Goal: Information Seeking & Learning: Learn about a topic

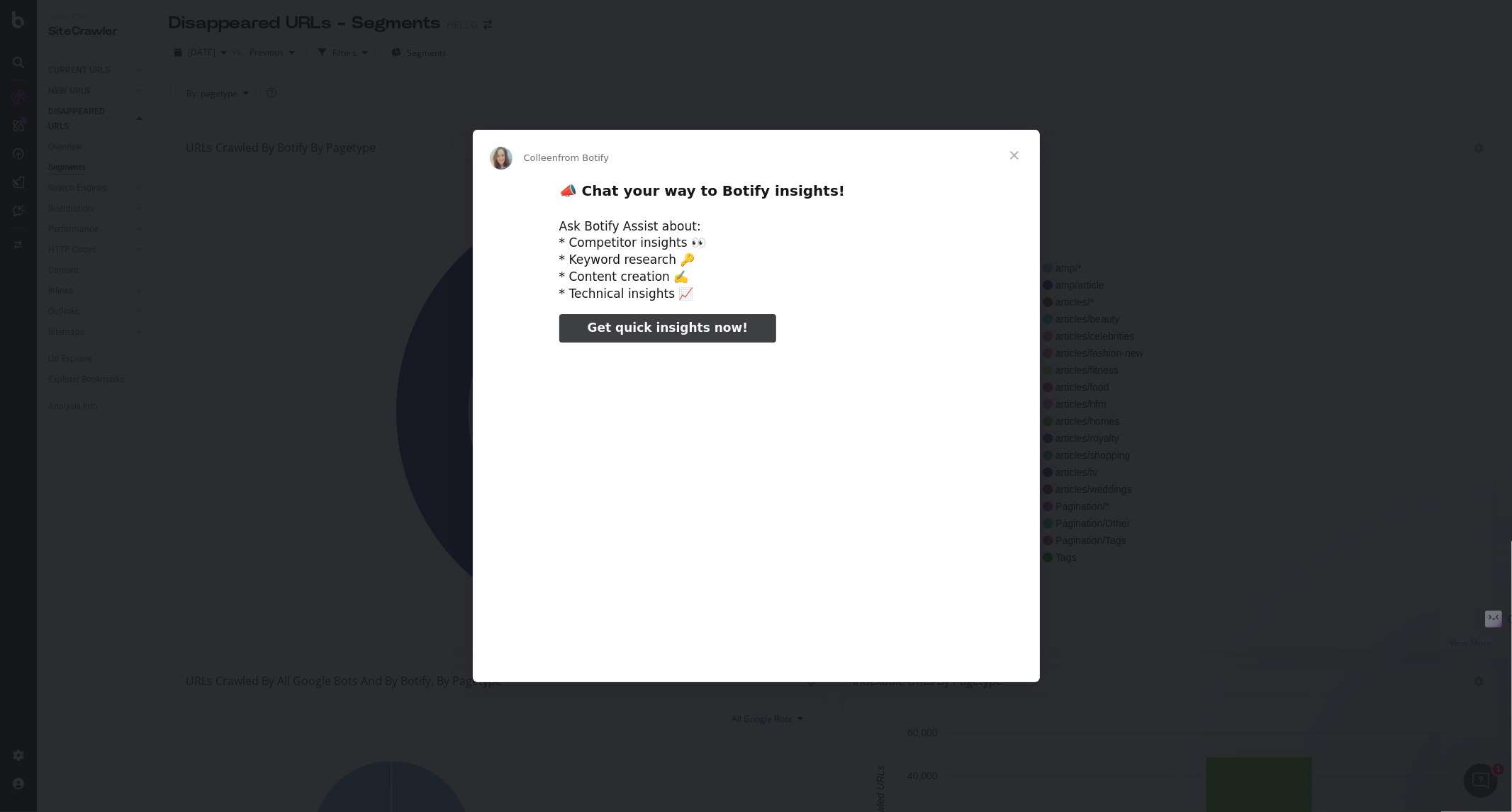
type input "52340"
click at [1017, 152] on span "Close" at bounding box center [1014, 155] width 51 height 51
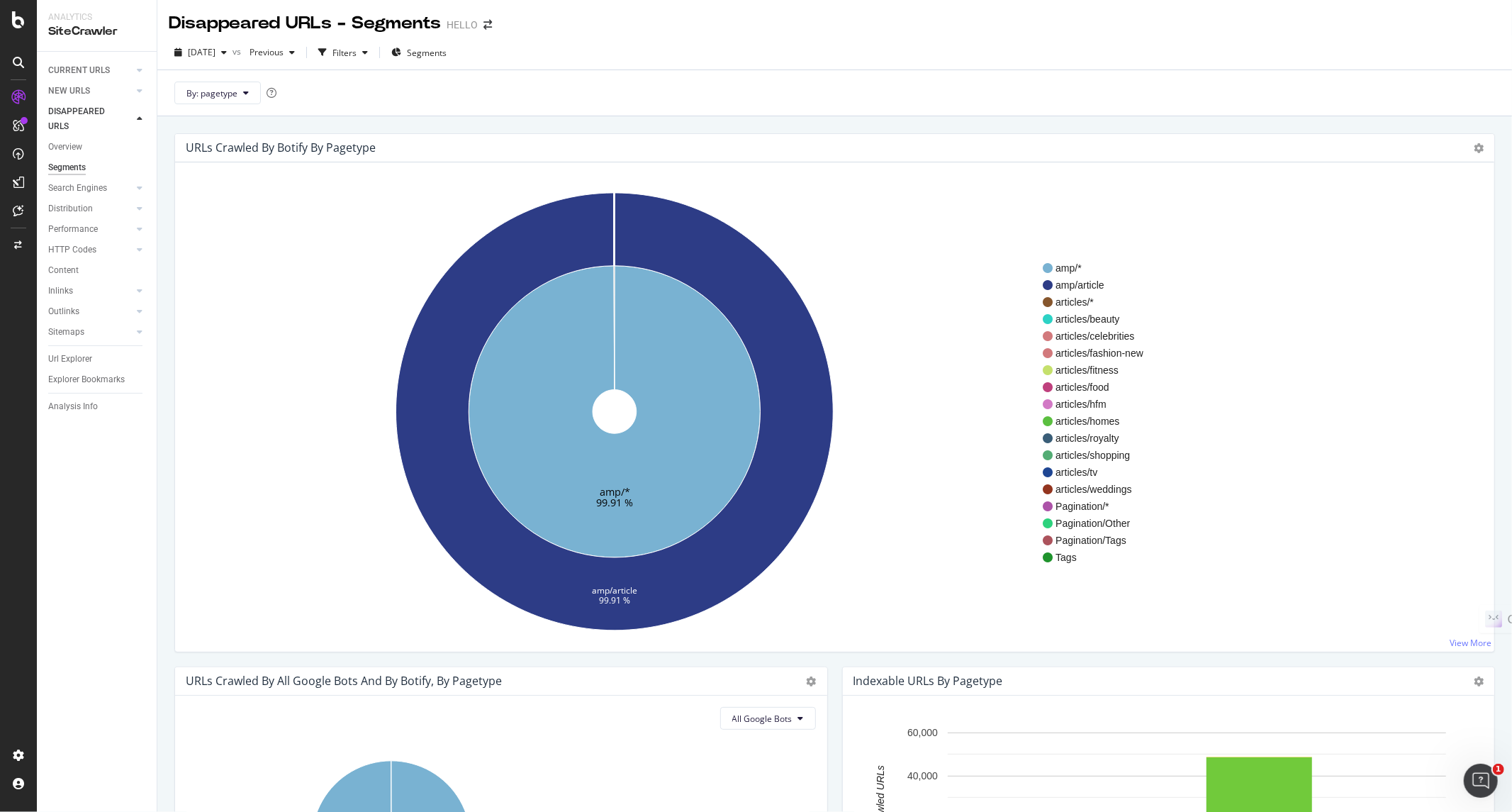
click at [67, 166] on div "Segments" at bounding box center [66, 167] width 38 height 15
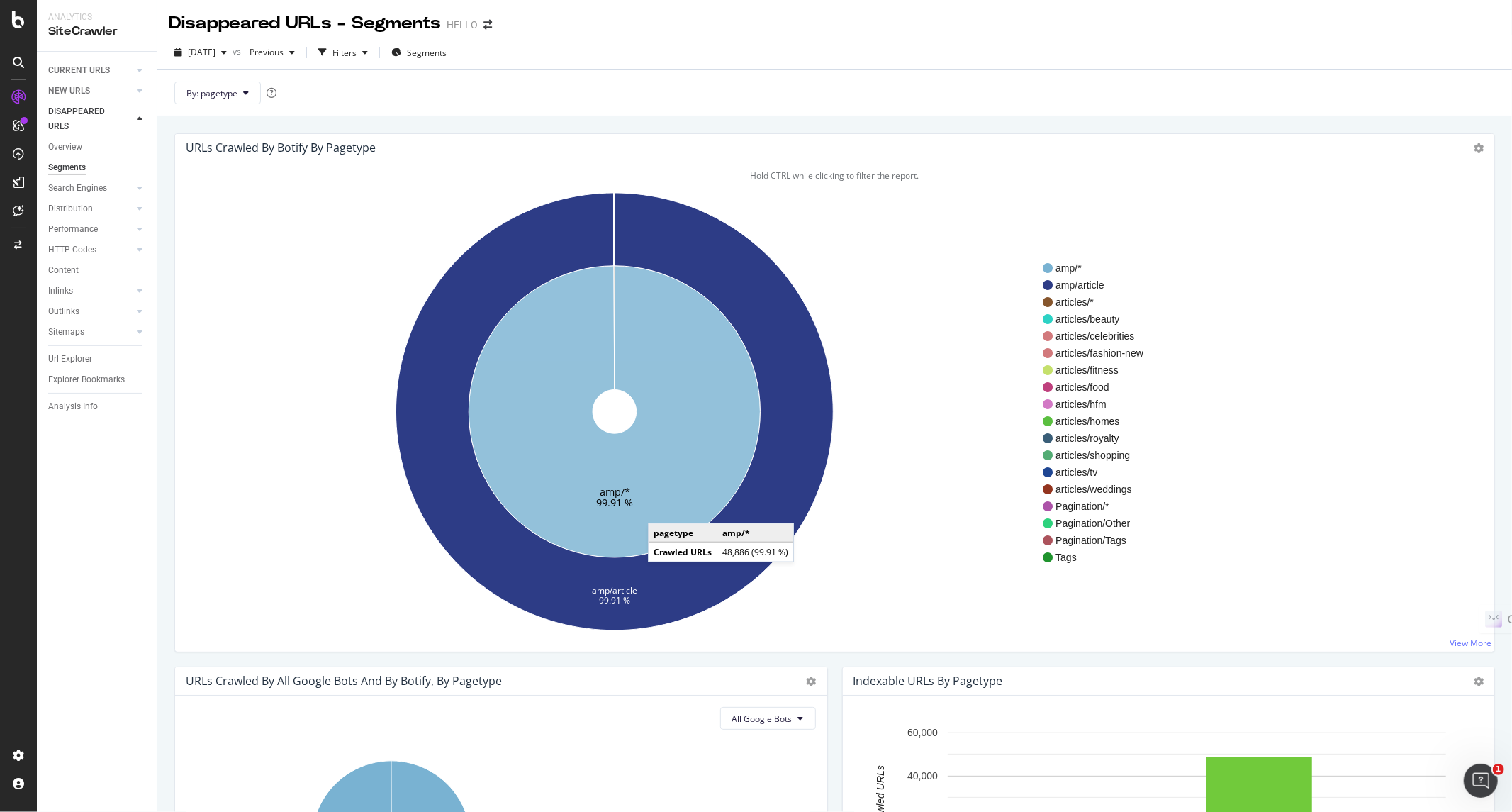
click at [662, 509] on icon at bounding box center [614, 411] width 291 height 291
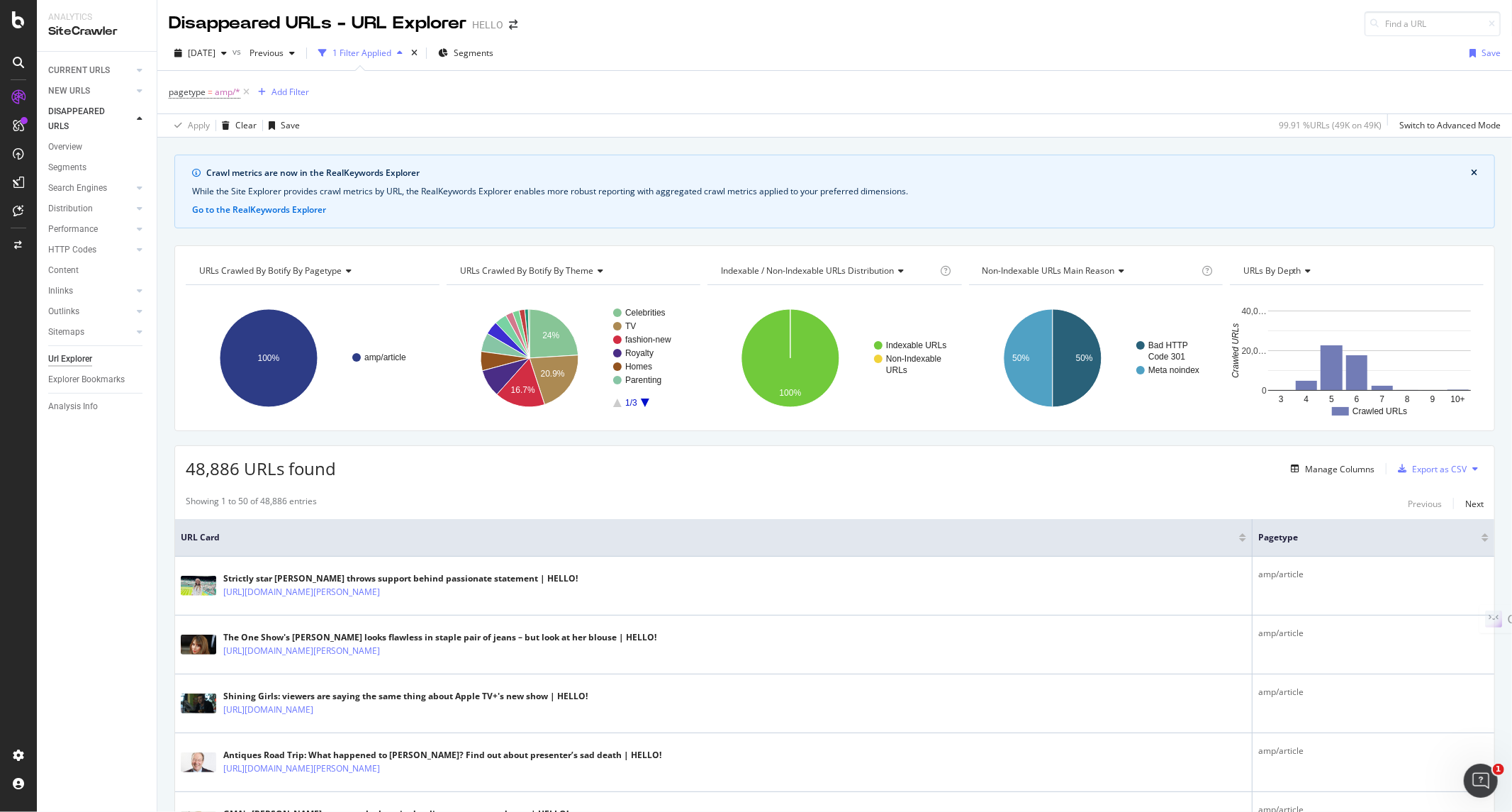
scroll to position [394, 0]
